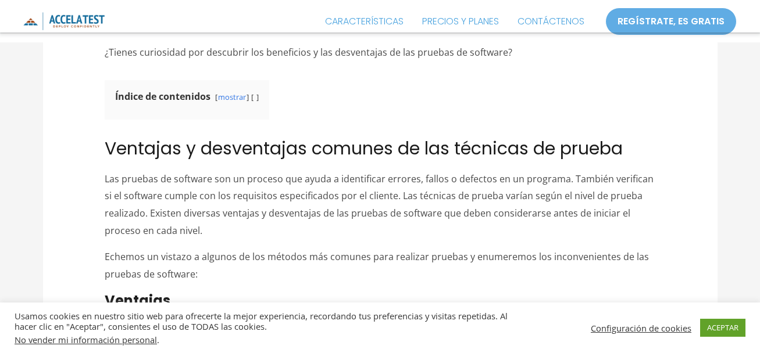
scroll to position [353, 0]
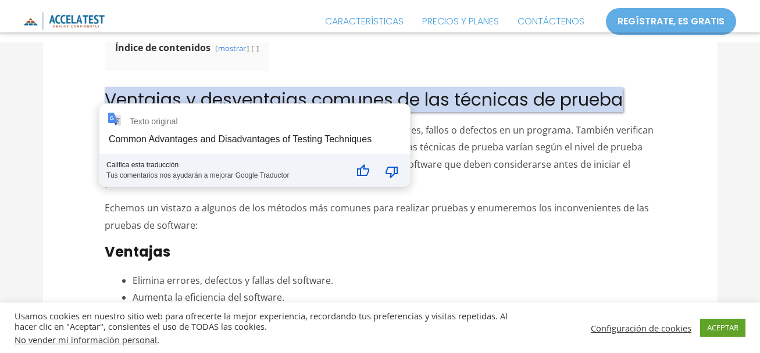
click at [106, 98] on font "Ventajas y desventajas comunes de las técnicas de prueba" at bounding box center [364, 99] width 518 height 25
click at [200, 230] on p "Echemos un vistazo a algunos de los métodos más comunes para realizar pruebas y…" at bounding box center [380, 217] width 550 height 34
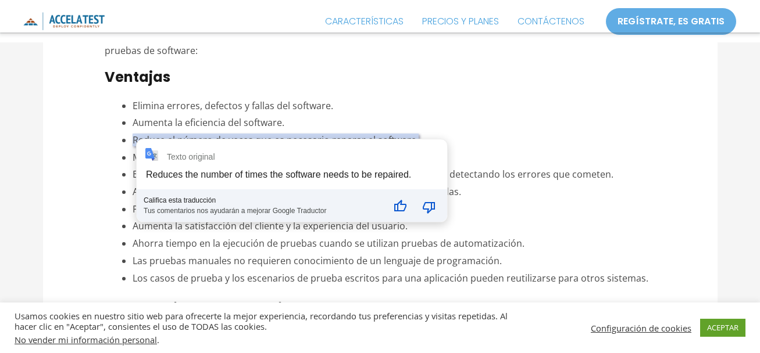
scroll to position [528, 0]
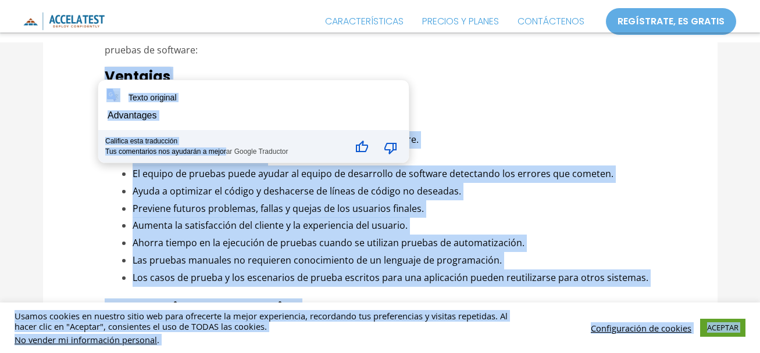
drag, startPoint x: 105, startPoint y: 74, endPoint x: 227, endPoint y: 147, distance: 142.3
click at [210, 216] on li "Previene futuros problemas, fallas y quejas de los usuarios finales." at bounding box center [393, 208] width 522 height 17
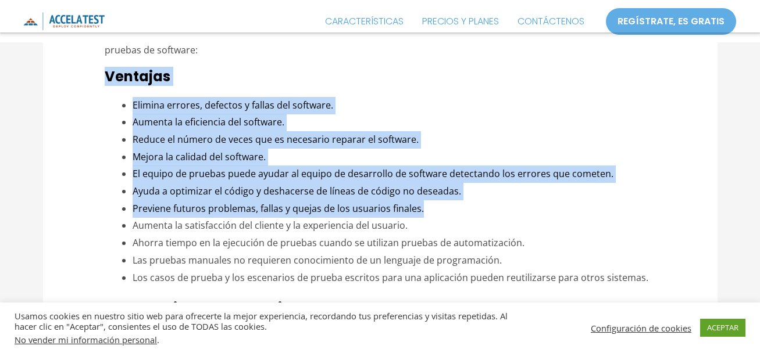
drag, startPoint x: 106, startPoint y: 73, endPoint x: 462, endPoint y: 202, distance: 378.1
copy div "Ventajas Elimina errores, defectos y fallas del software. Aumenta la eficiencia…"
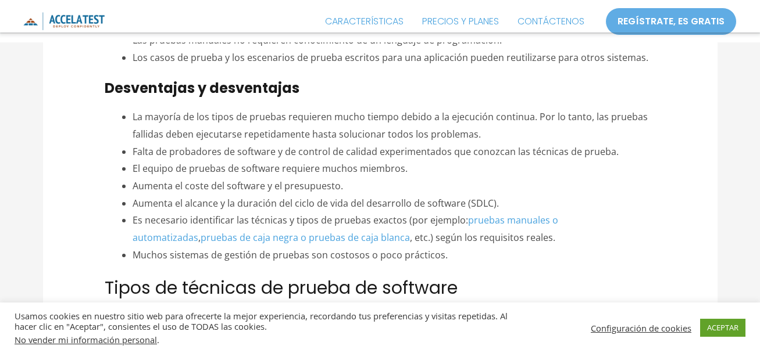
scroll to position [748, 0]
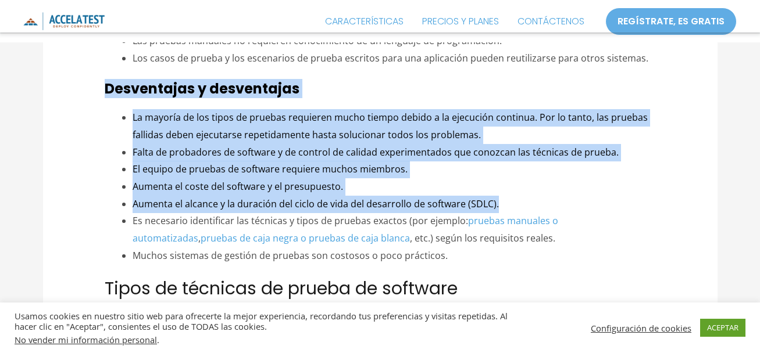
drag, startPoint x: 104, startPoint y: 89, endPoint x: 502, endPoint y: 202, distance: 413.3
copy div "Desventajas y desventajas La mayoría de los tipos de pruebas requieren mucho ti…"
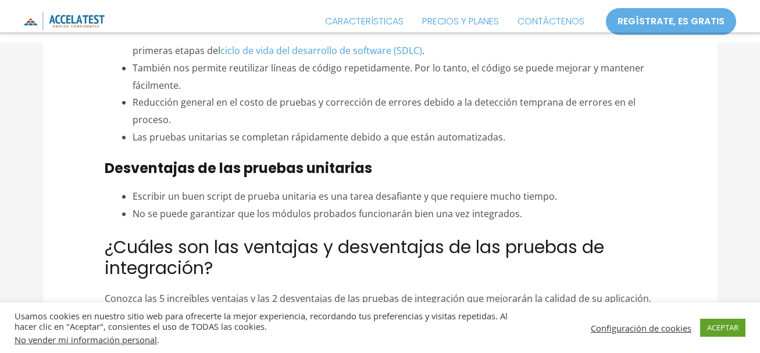
scroll to position [1898, 0]
